Goal: Task Accomplishment & Management: Complete application form

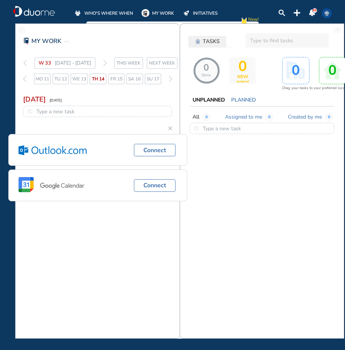
click at [117, 12] on span "WHO'S WHERE WHEN" at bounding box center [108, 13] width 49 height 8
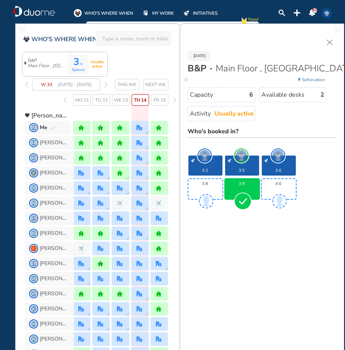
click at [105, 83] on img "forward week" at bounding box center [105, 85] width 3 height 6
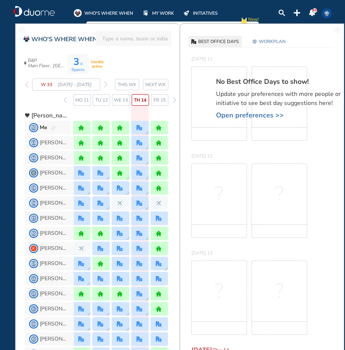
click at [105, 85] on img "forward week" at bounding box center [105, 85] width 3 height 6
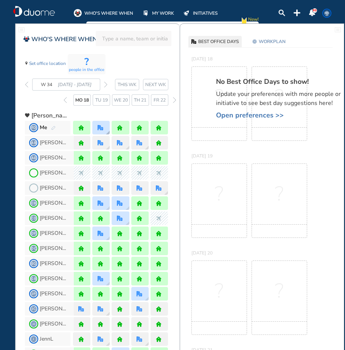
click at [99, 126] on img "office" at bounding box center [100, 128] width 6 height 6
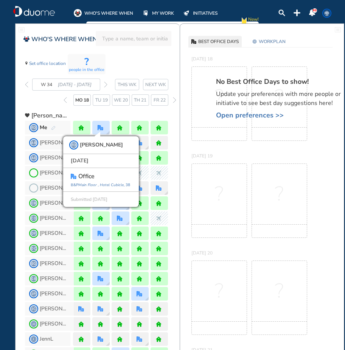
click at [107, 87] on img "forward week" at bounding box center [105, 85] width 3 height 6
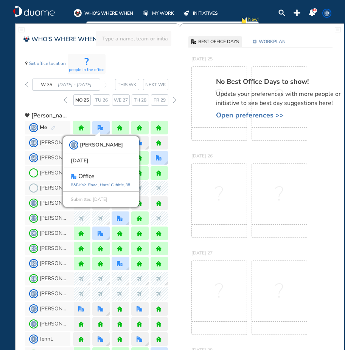
click at [107, 87] on img "forward week" at bounding box center [105, 85] width 3 height 6
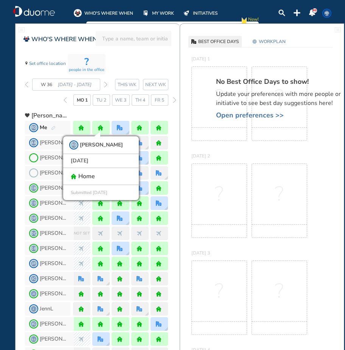
click at [107, 87] on img "forward week" at bounding box center [105, 85] width 3 height 6
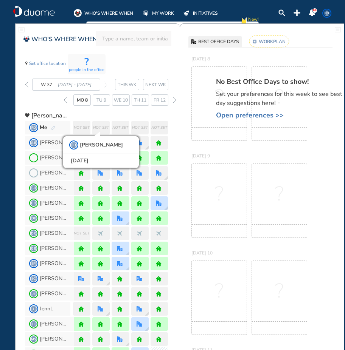
click at [239, 117] on span "Open preferences >>" at bounding box center [282, 115] width 132 height 8
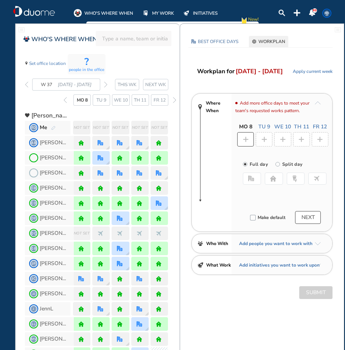
click at [268, 179] on button "home" at bounding box center [274, 179] width 18 height 12
click at [264, 144] on div at bounding box center [263, 139] width 17 height 14
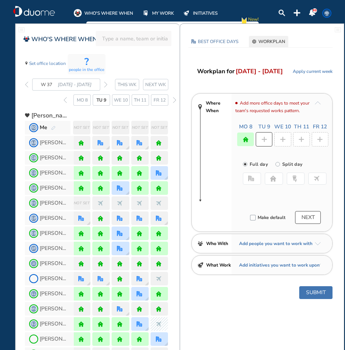
click at [255, 177] on button "office" at bounding box center [252, 179] width 18 height 12
click at [254, 192] on button "Select location" at bounding box center [263, 194] width 30 height 8
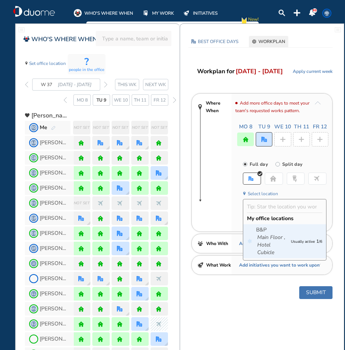
click at [278, 237] on icon "Main Floor ," at bounding box center [271, 238] width 28 height 8
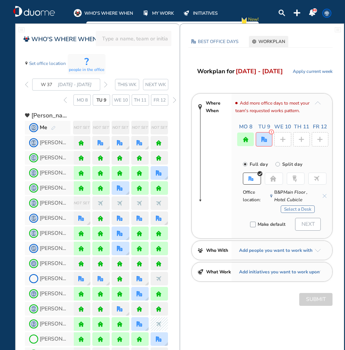
click at [286, 210] on button "Select a Desk" at bounding box center [297, 210] width 34 height 8
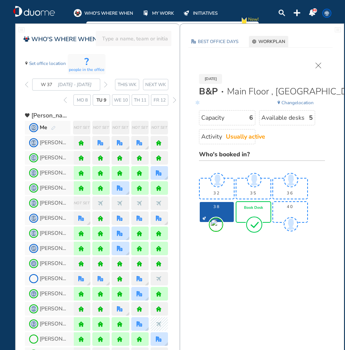
click at [256, 206] on span "Book Desk" at bounding box center [253, 208] width 19 height 5
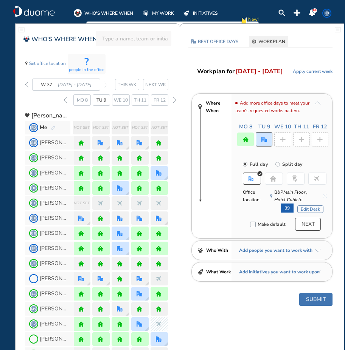
click at [285, 141] on img "plus-rounded-bdbdbd" at bounding box center [283, 140] width 6 height 6
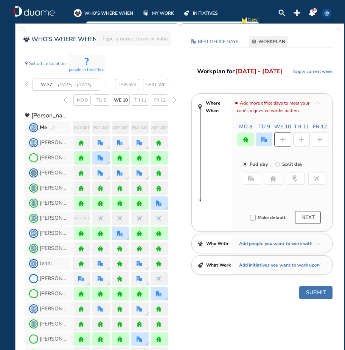
click at [273, 178] on img "home-bdbdbd" at bounding box center [273, 179] width 6 height 6
click at [304, 140] on div at bounding box center [301, 139] width 17 height 14
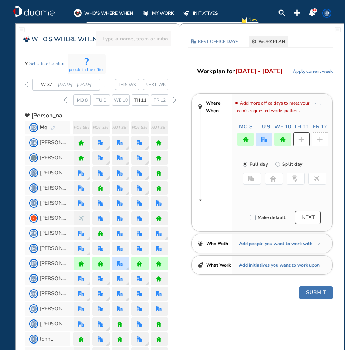
click at [276, 180] on button "home" at bounding box center [274, 179] width 18 height 12
click at [324, 143] on div at bounding box center [319, 139] width 17 height 14
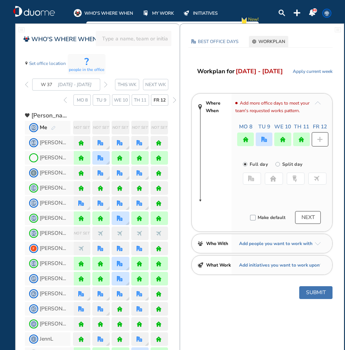
click at [276, 181] on button "home" at bounding box center [274, 179] width 18 height 12
click at [318, 294] on button "Submit" at bounding box center [315, 292] width 33 height 13
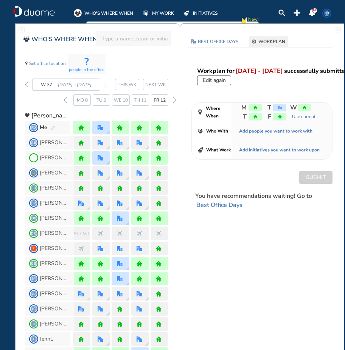
click at [107, 84] on img "forward week" at bounding box center [105, 85] width 3 height 6
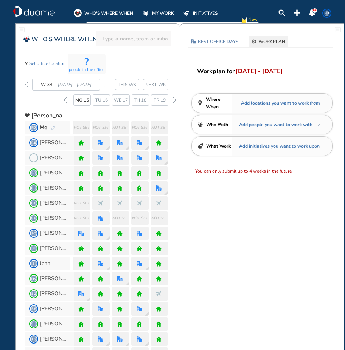
click at [42, 15] on img "duome-logo-whitelogo" at bounding box center [34, 11] width 42 height 11
